Goal: Task Accomplishment & Management: Use online tool/utility

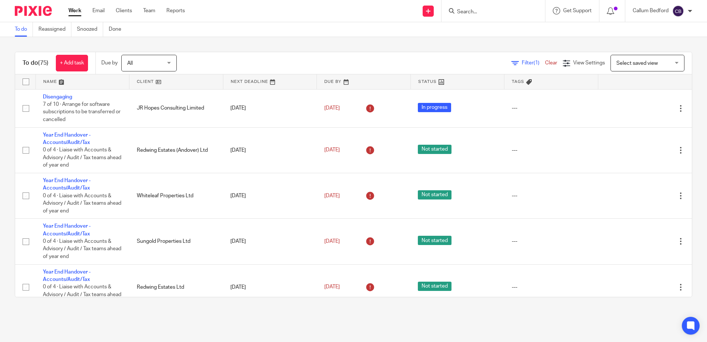
click at [294, 58] on div "Filter (1) Clear View Settings View Settings (1) Filters Clear Save Manage save…" at bounding box center [441, 63] width 502 height 17
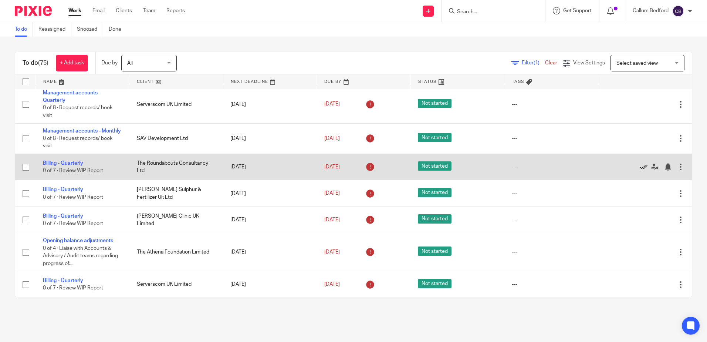
drag, startPoint x: 623, startPoint y: 189, endPoint x: 624, endPoint y: 182, distance: 7.0
click at [640, 170] on icon at bounding box center [643, 166] width 7 height 7
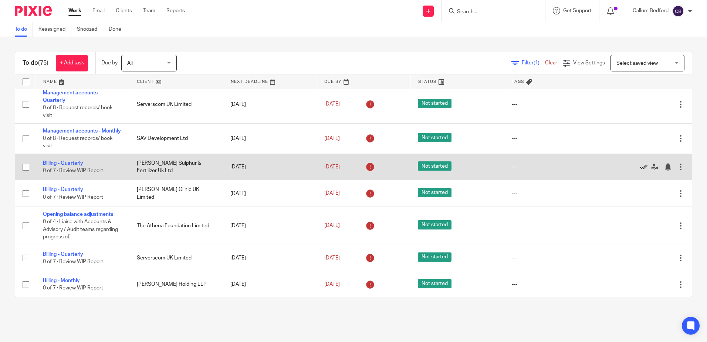
click at [640, 170] on icon at bounding box center [643, 166] width 7 height 7
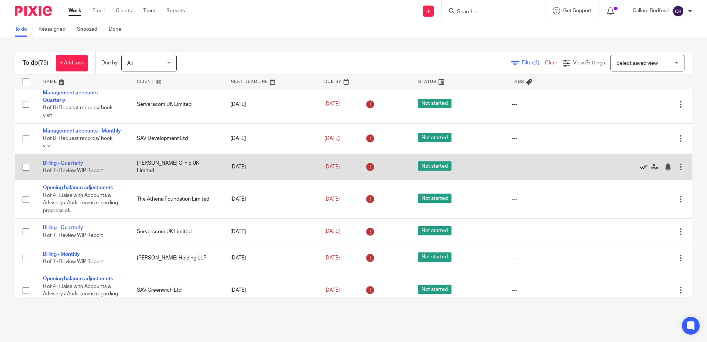
click at [640, 170] on icon at bounding box center [643, 166] width 7 height 7
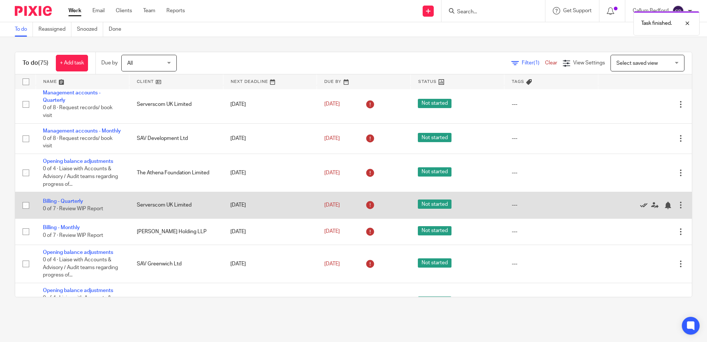
click at [640, 209] on icon at bounding box center [643, 204] width 7 height 7
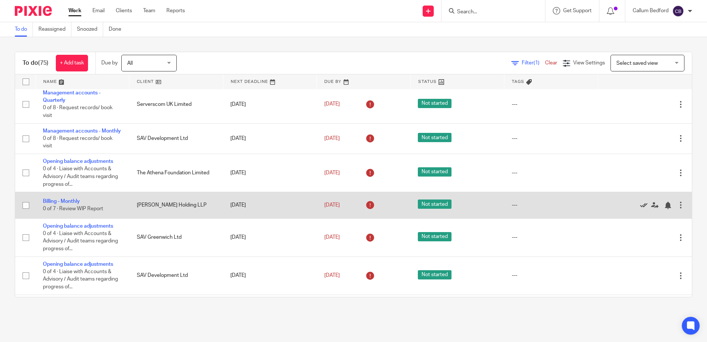
click at [640, 209] on icon at bounding box center [643, 204] width 7 height 7
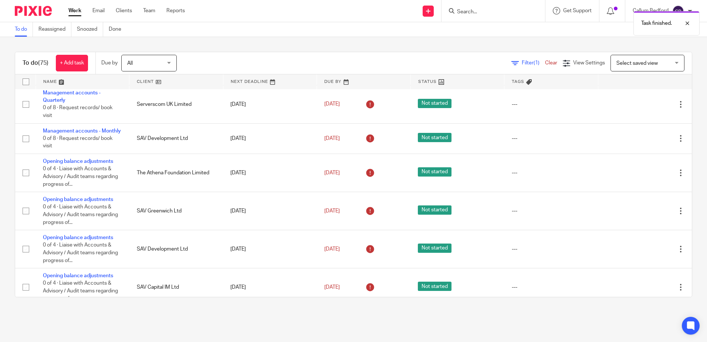
scroll to position [2219, 0]
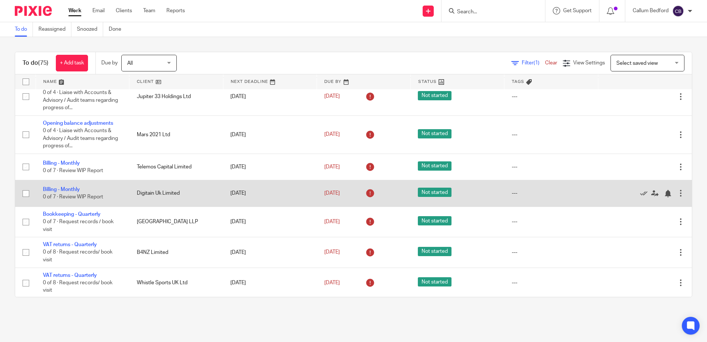
drag, startPoint x: 624, startPoint y: 215, endPoint x: 616, endPoint y: 216, distance: 7.5
click at [640, 197] on icon at bounding box center [643, 193] width 7 height 7
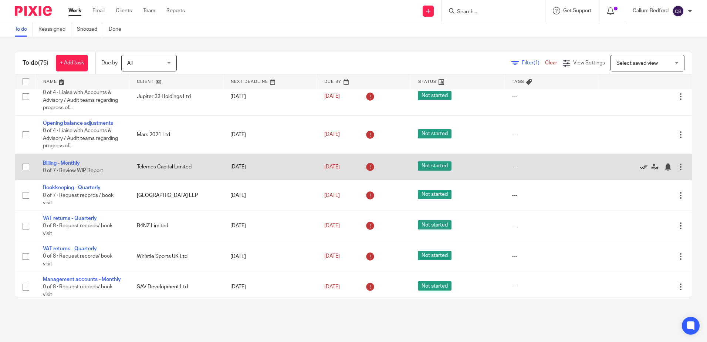
click at [640, 170] on icon at bounding box center [643, 166] width 7 height 7
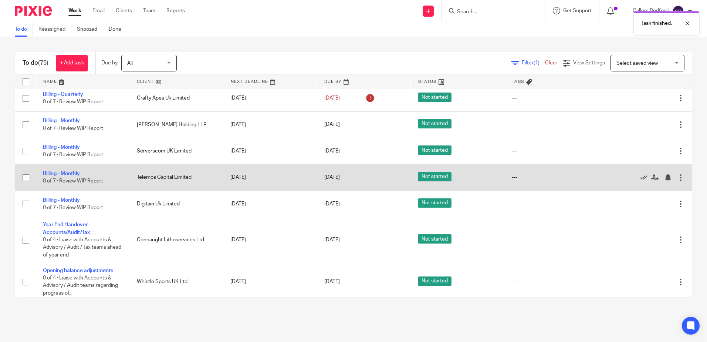
scroll to position [2453, 0]
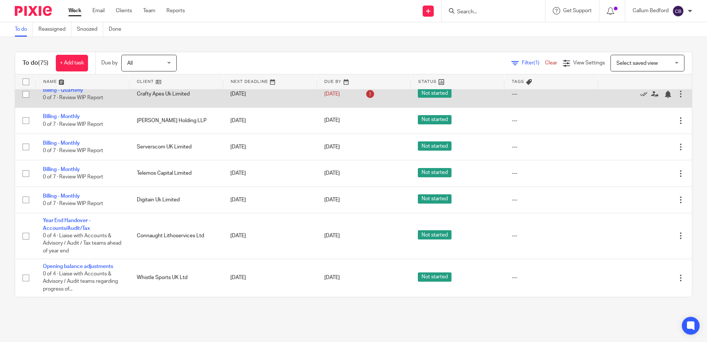
drag, startPoint x: 627, startPoint y: 115, endPoint x: 590, endPoint y: 122, distance: 37.6
click at [640, 98] on icon at bounding box center [643, 94] width 7 height 7
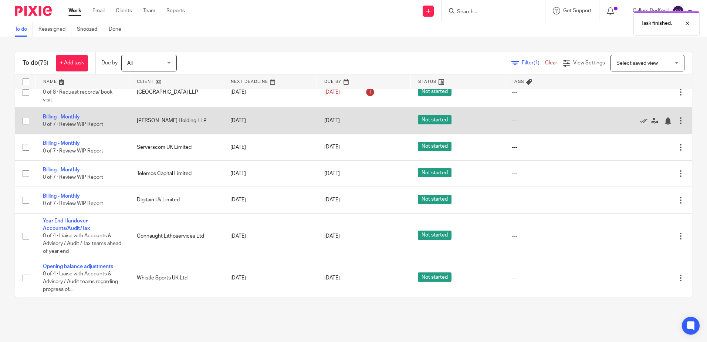
scroll to position [2410, 0]
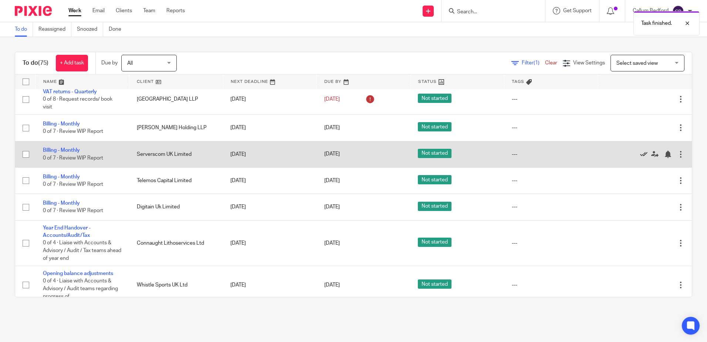
click at [640, 158] on icon at bounding box center [643, 153] width 7 height 7
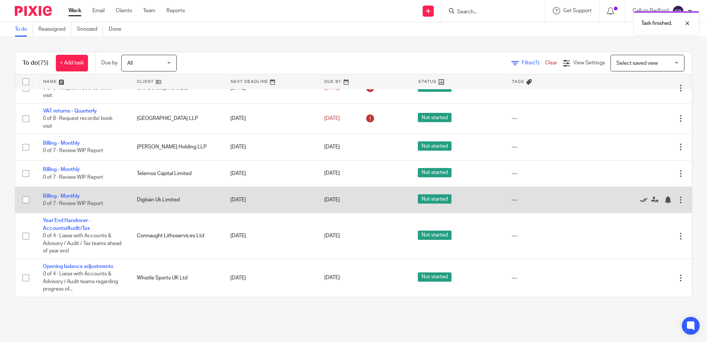
click at [640, 203] on icon at bounding box center [643, 199] width 7 height 7
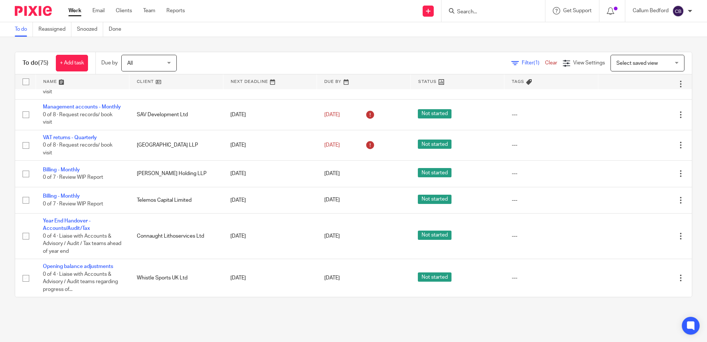
click at [455, 329] on main "To do Reassigned Snoozed Done To do (75) + Add task Due by All All [DATE] [DATE…" at bounding box center [353, 171] width 707 height 342
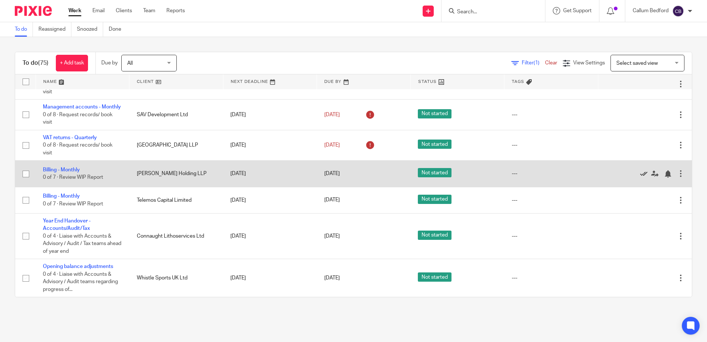
click at [640, 171] on icon at bounding box center [643, 173] width 7 height 7
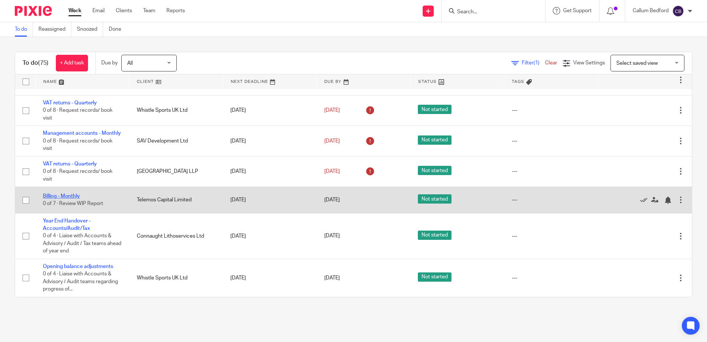
click at [76, 196] on link "Billing - Monthly" at bounding box center [61, 195] width 37 height 5
